Goal: Information Seeking & Learning: Learn about a topic

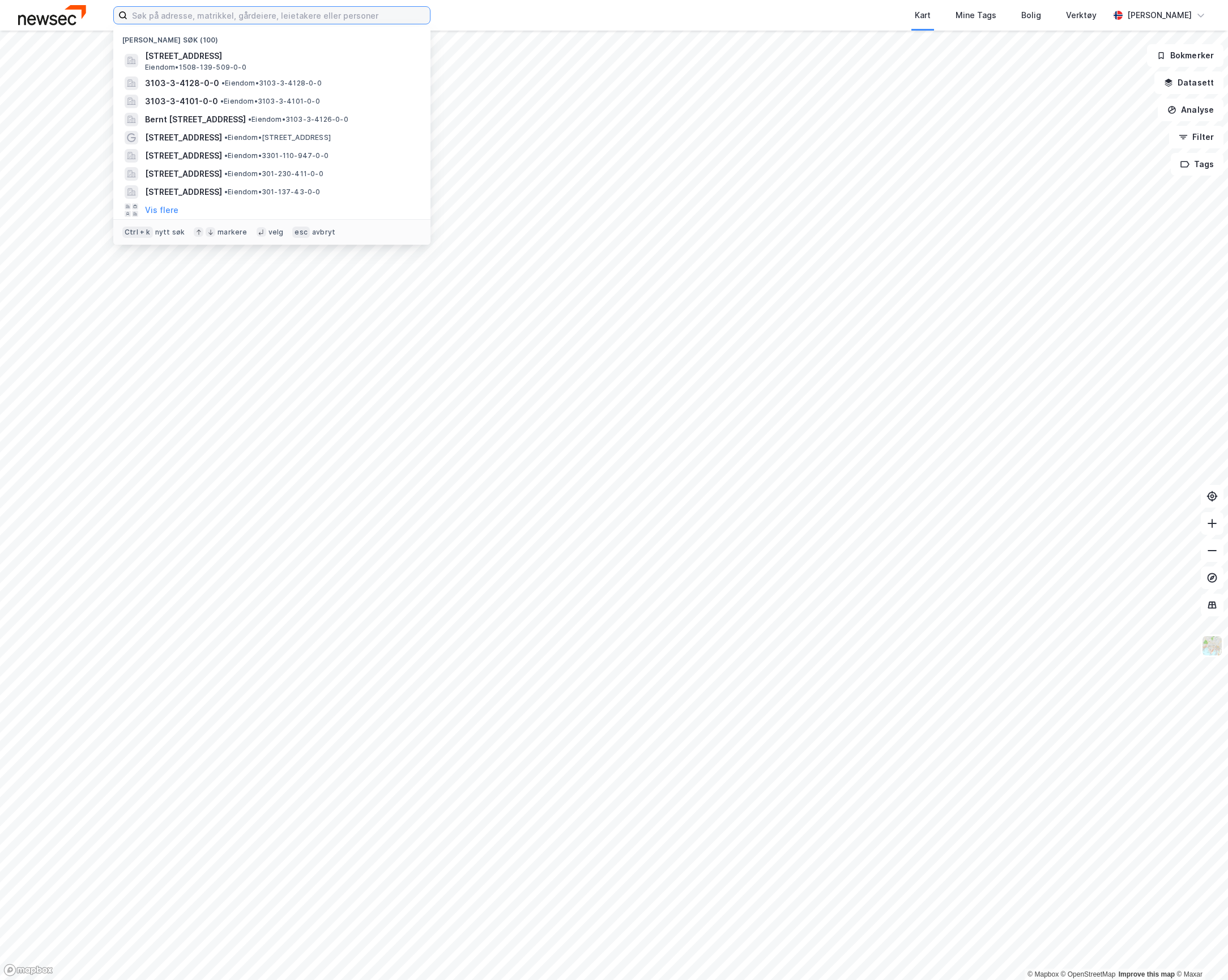
click at [195, 17] on input at bounding box center [279, 15] width 302 height 17
paste input "[STREET_ADDRESS]"
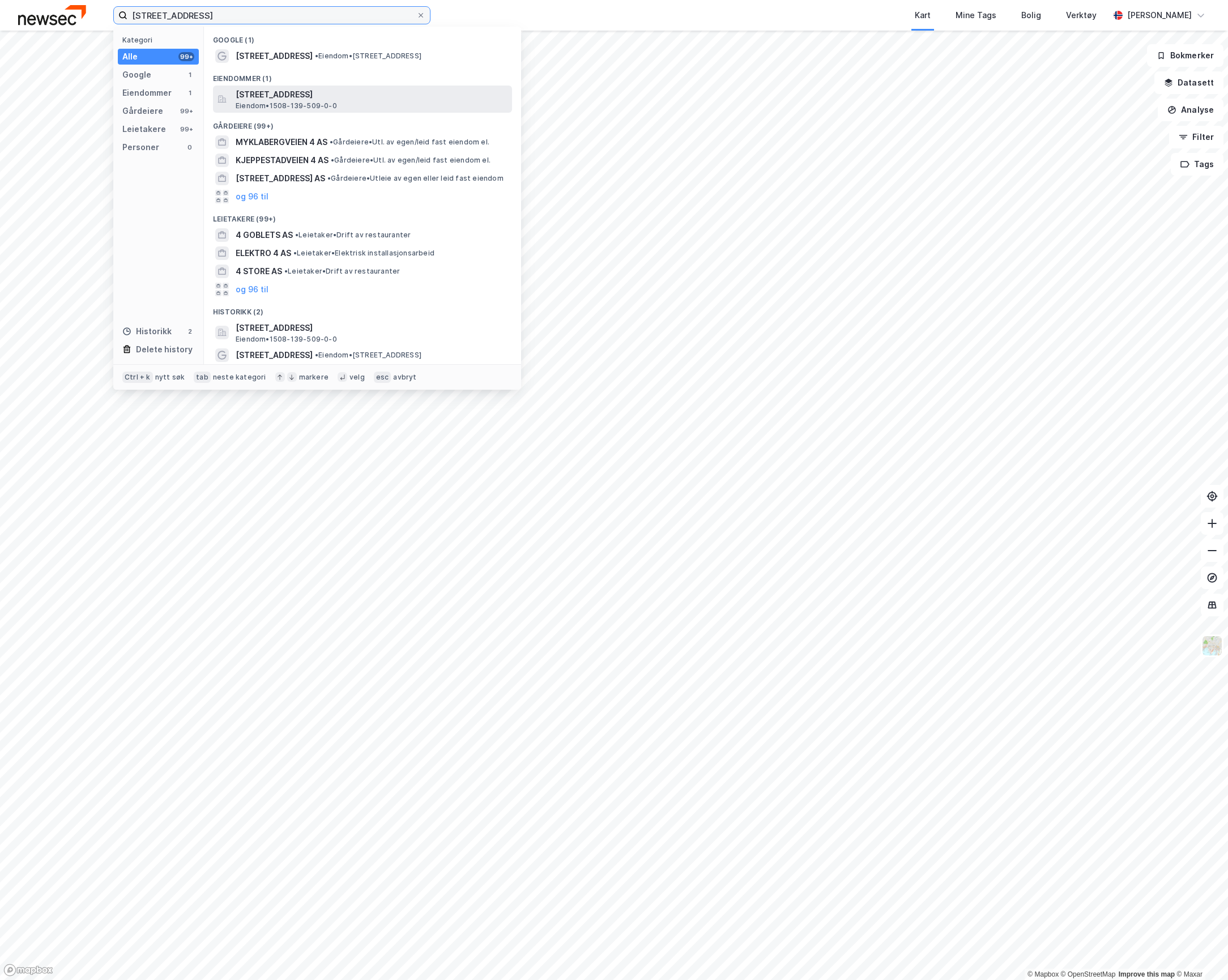
type input "[STREET_ADDRESS]"
click at [287, 99] on span "[STREET_ADDRESS]" at bounding box center [371, 95] width 272 height 14
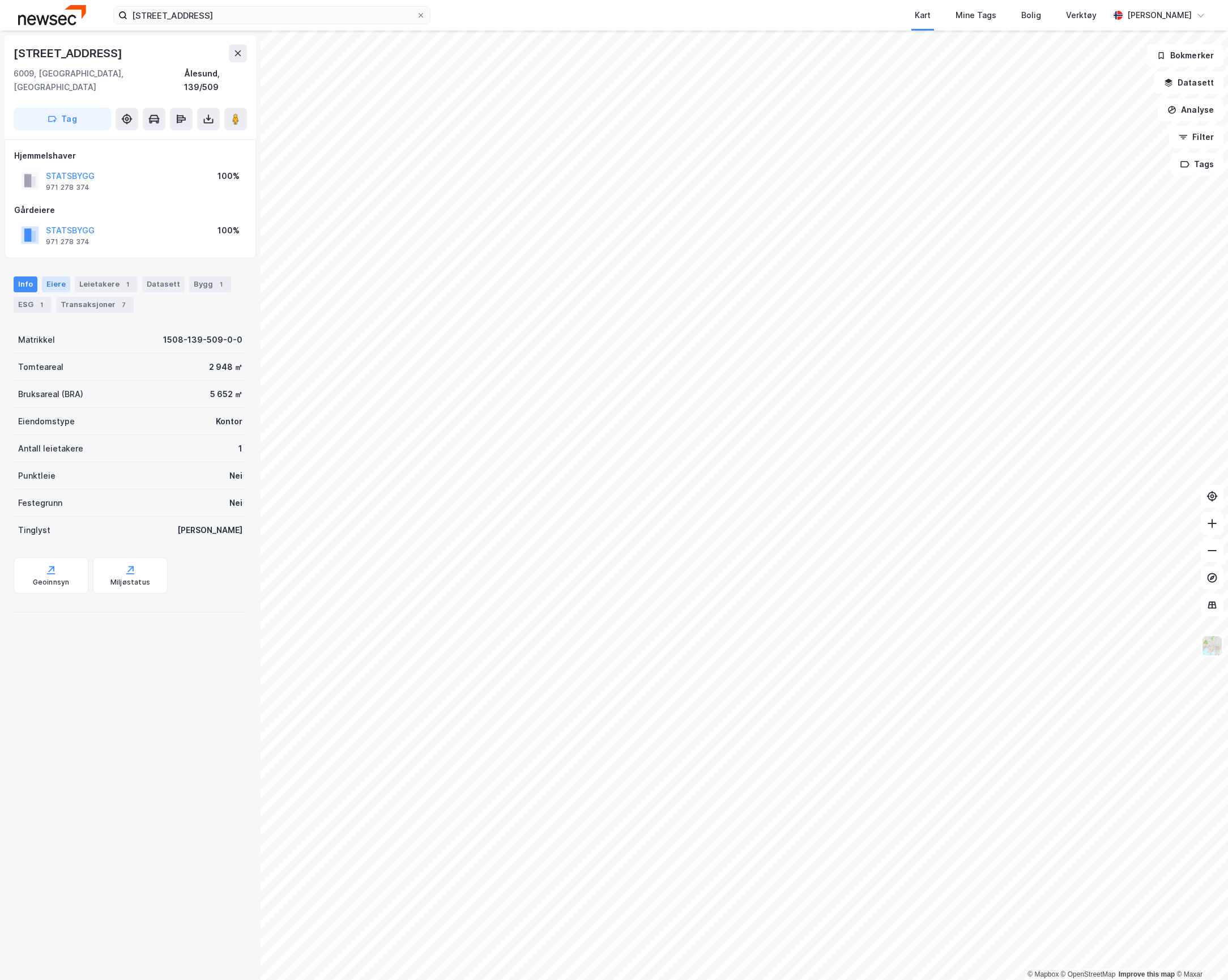
click at [55, 277] on div "Eiere" at bounding box center [56, 284] width 28 height 16
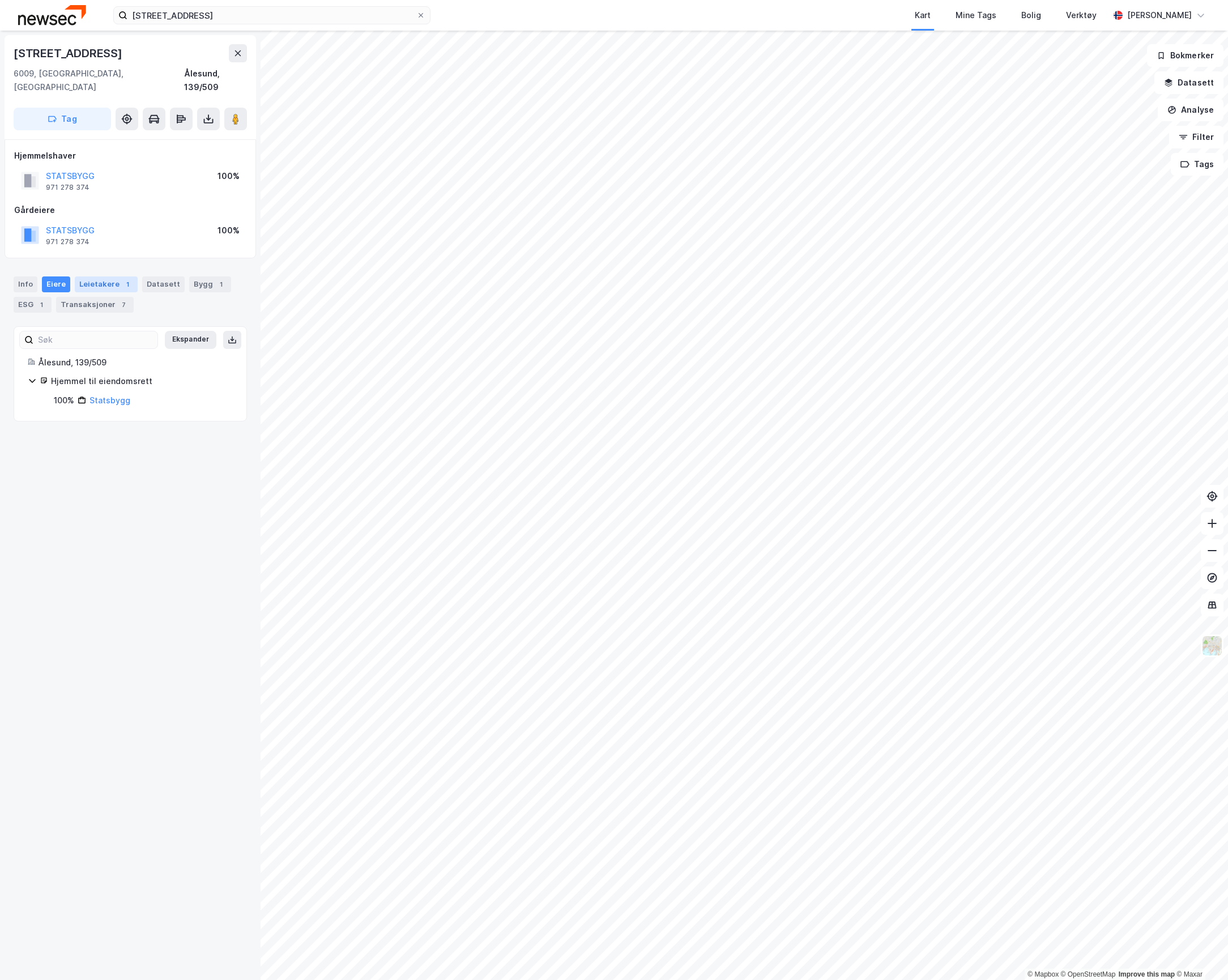
click at [94, 277] on div "Leietakere 1" at bounding box center [106, 284] width 63 height 16
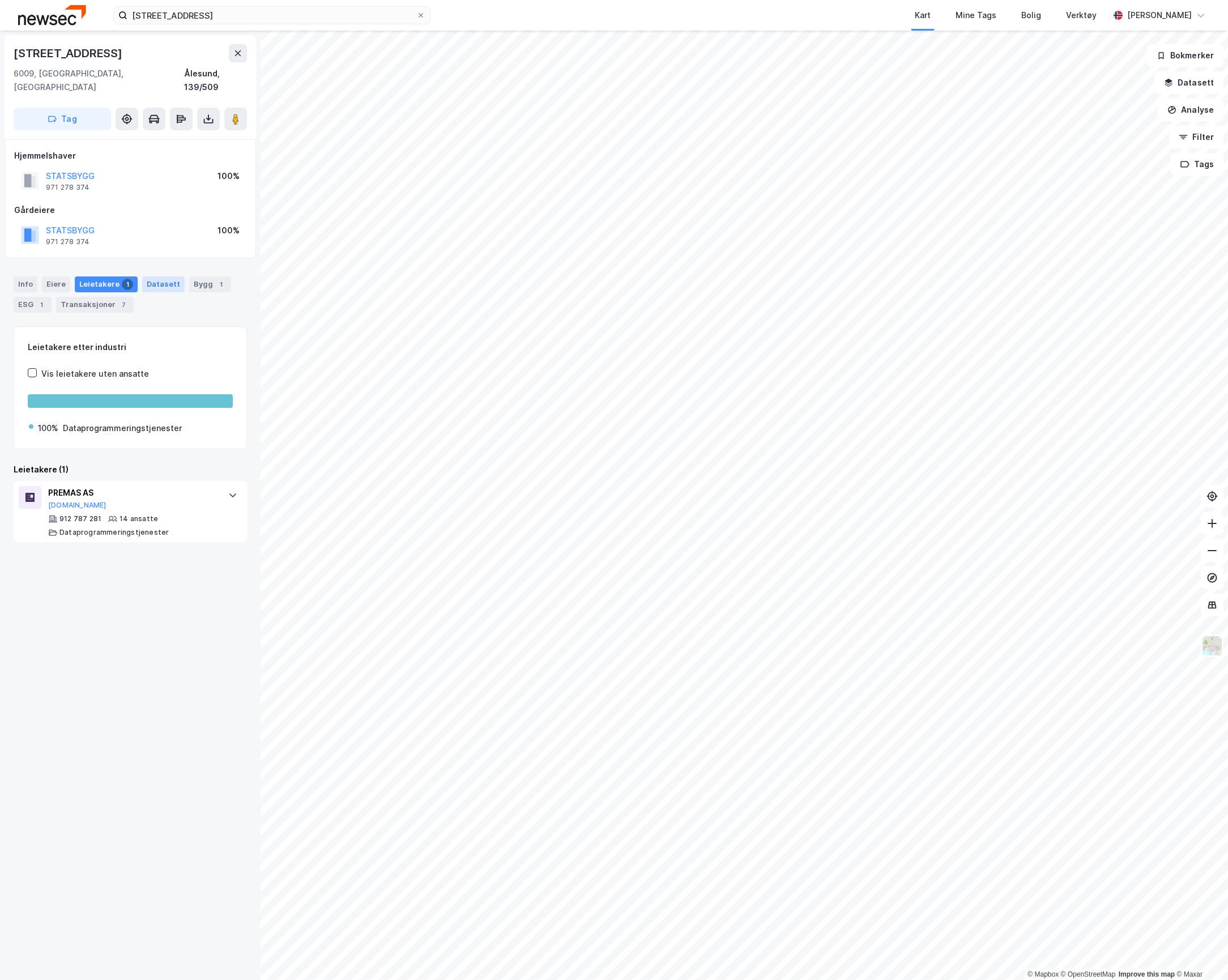
click at [145, 277] on div "Datasett" at bounding box center [163, 284] width 42 height 16
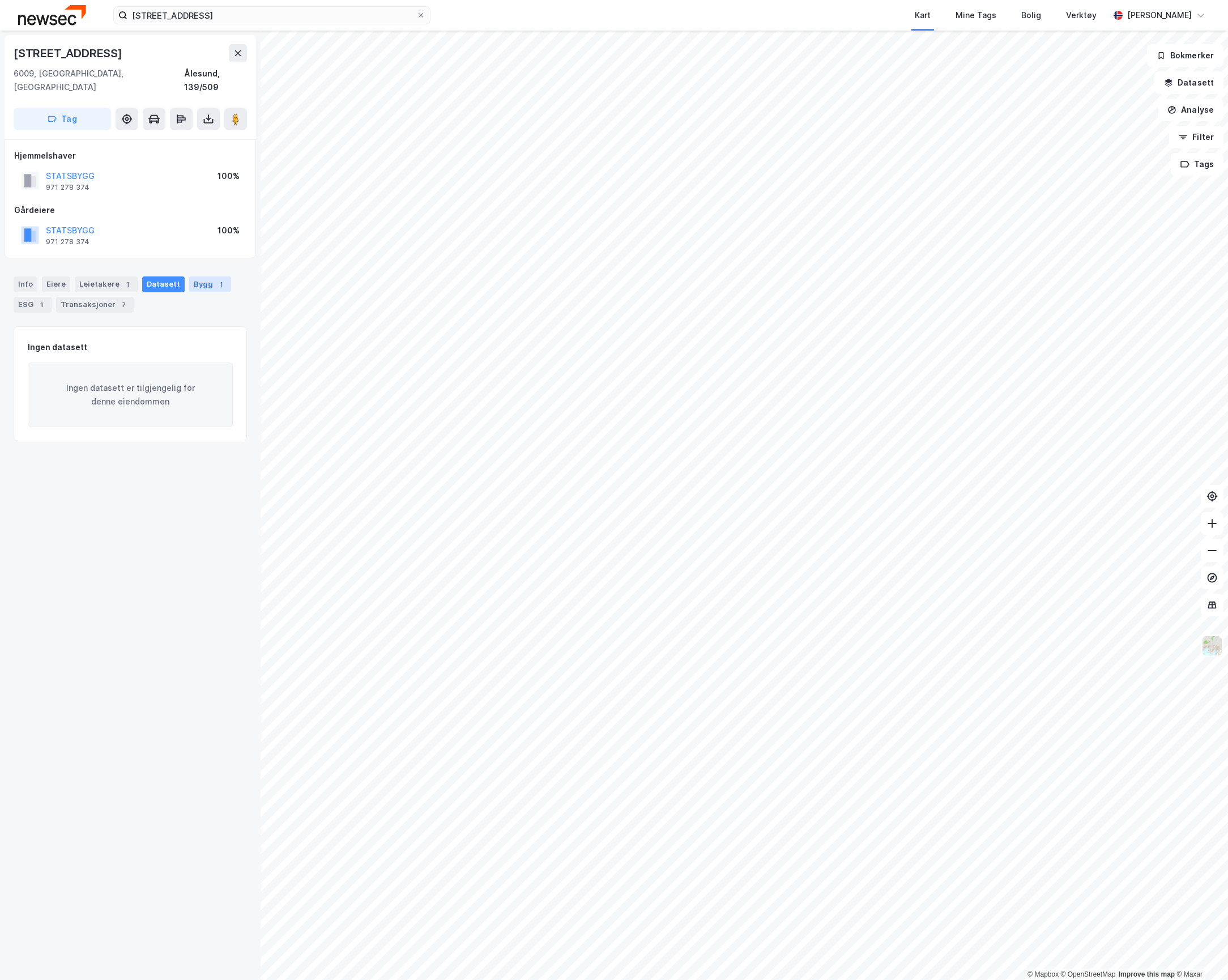
click at [195, 277] on div "Bygg 1" at bounding box center [210, 284] width 42 height 16
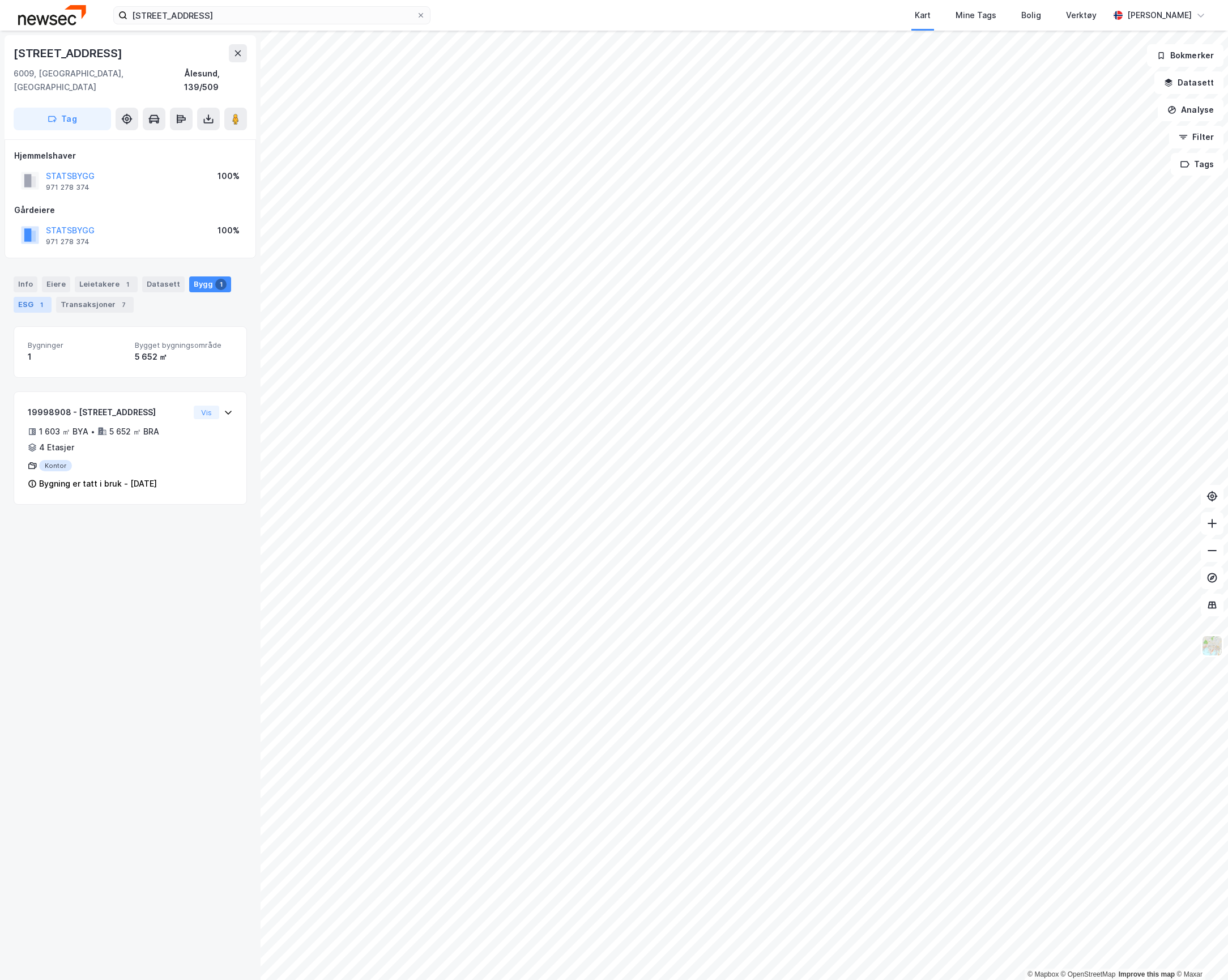
click at [30, 297] on div "ESG 1" at bounding box center [32, 305] width 38 height 16
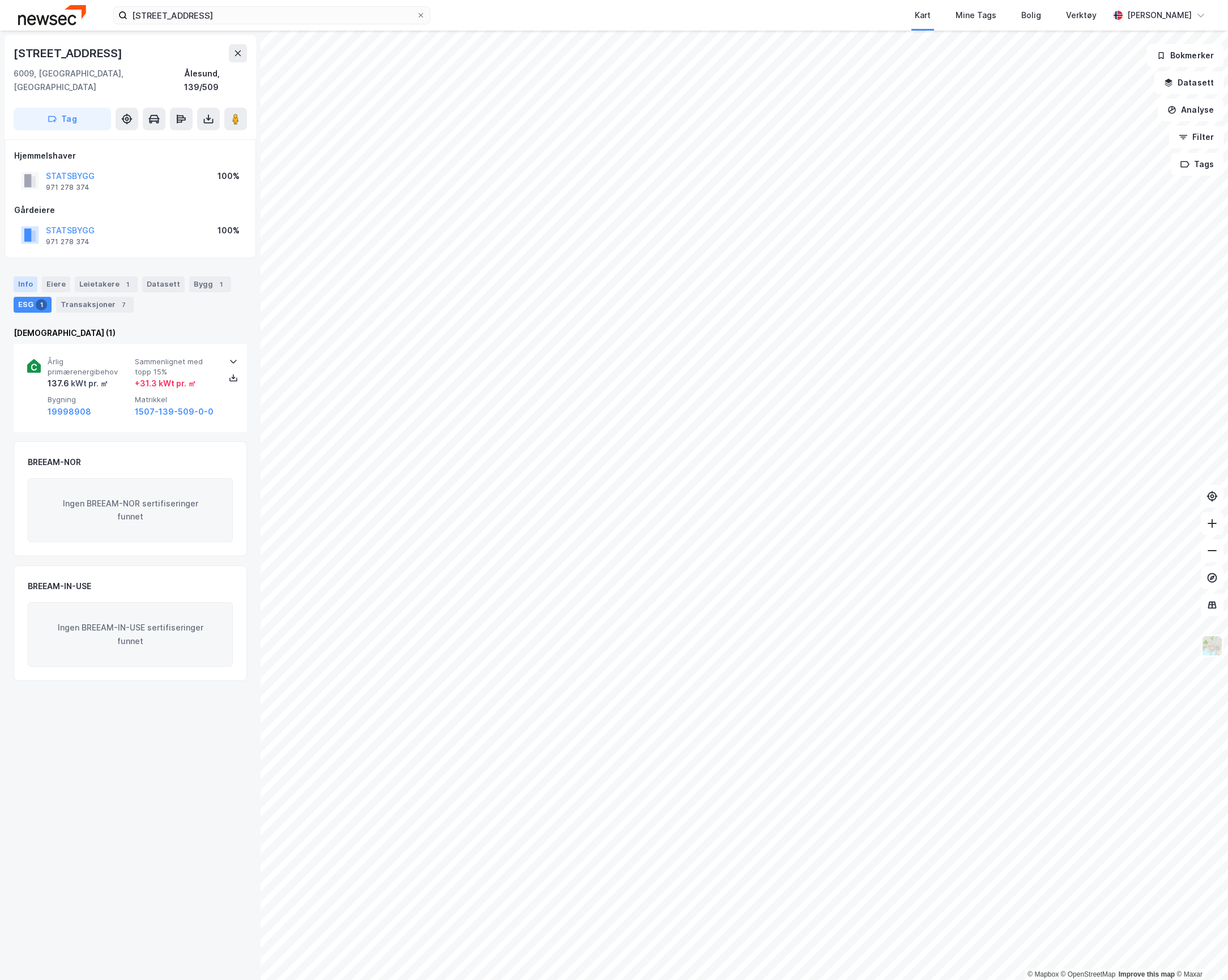
click at [24, 277] on div "Info" at bounding box center [26, 284] width 24 height 16
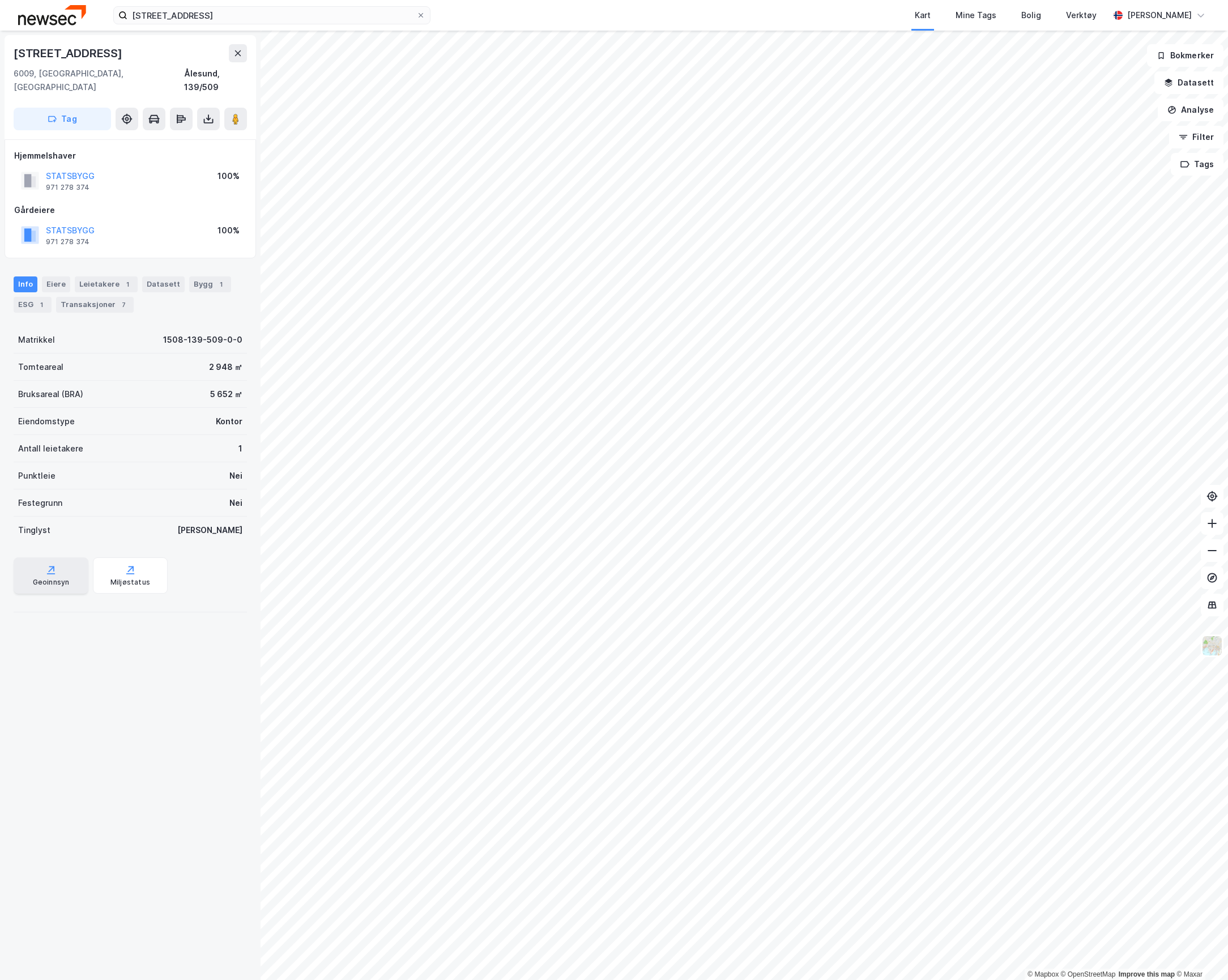
click at [58, 558] on div "Geoinnsyn" at bounding box center [51, 575] width 75 height 36
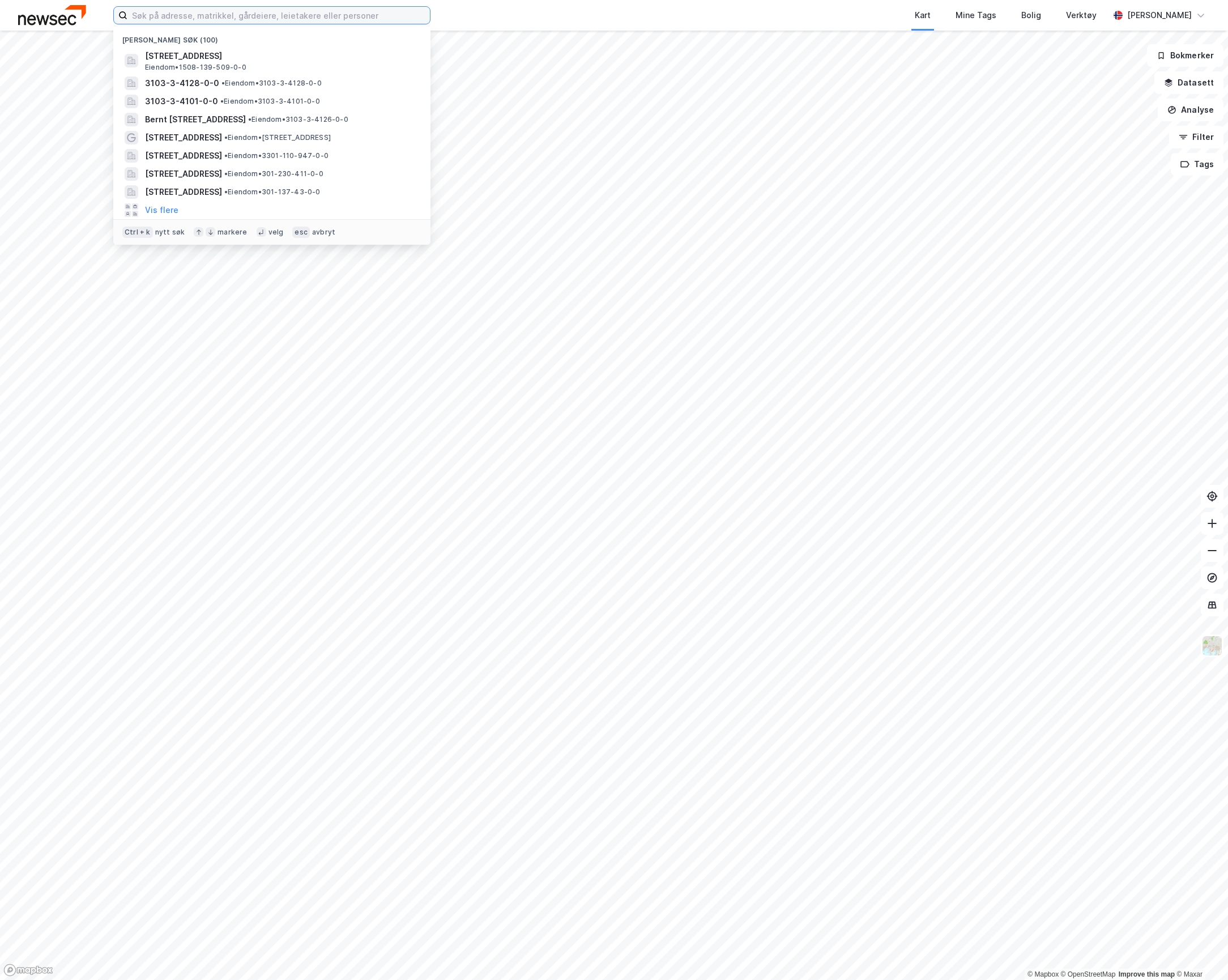
click at [197, 17] on input at bounding box center [279, 15] width 302 height 17
click at [213, 53] on span "[STREET_ADDRESS]" at bounding box center [281, 56] width 272 height 14
